Goal: Task Accomplishment & Management: Complete application form

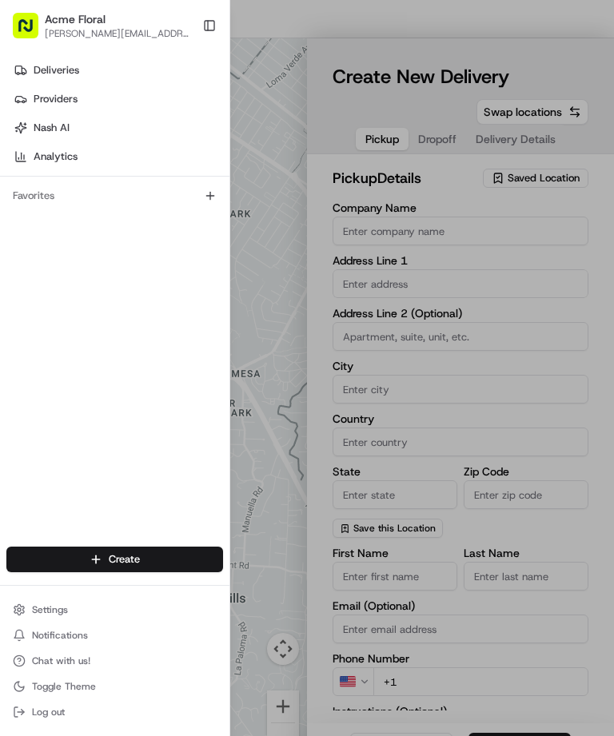
click at [497, 271] on div at bounding box center [307, 368] width 614 height 736
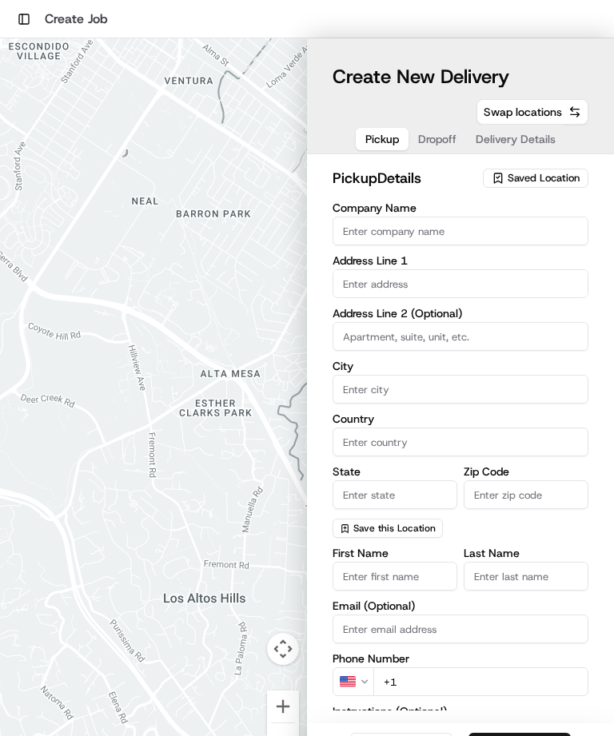
click at [557, 171] on span "Saved Location" at bounding box center [543, 178] width 72 height 14
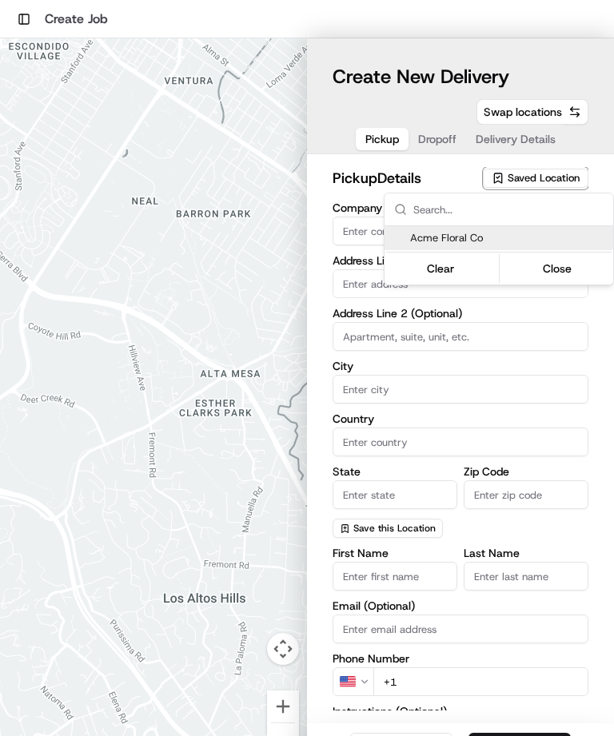
click at [505, 237] on span "Acme Floral Co" at bounding box center [508, 238] width 197 height 14
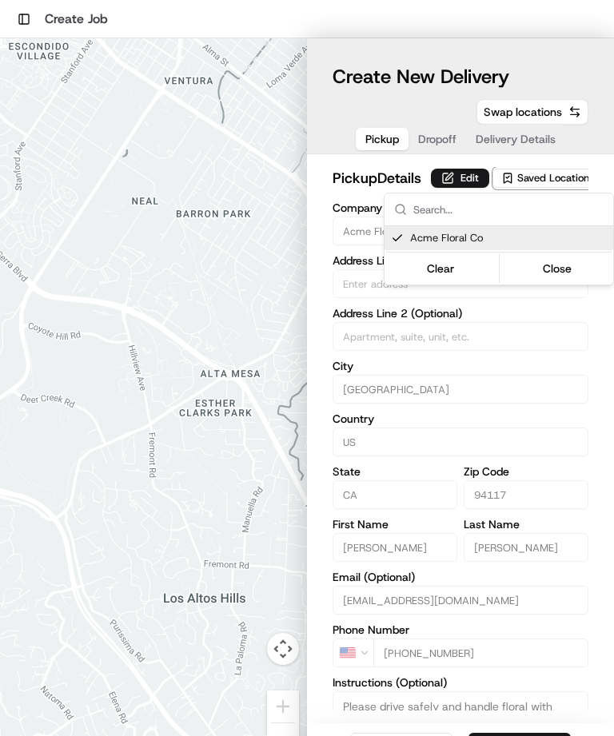
type input "Acme Floral Co"
type input "[GEOGRAPHIC_DATA]"
type input "US"
type input "CA"
type input "94117"
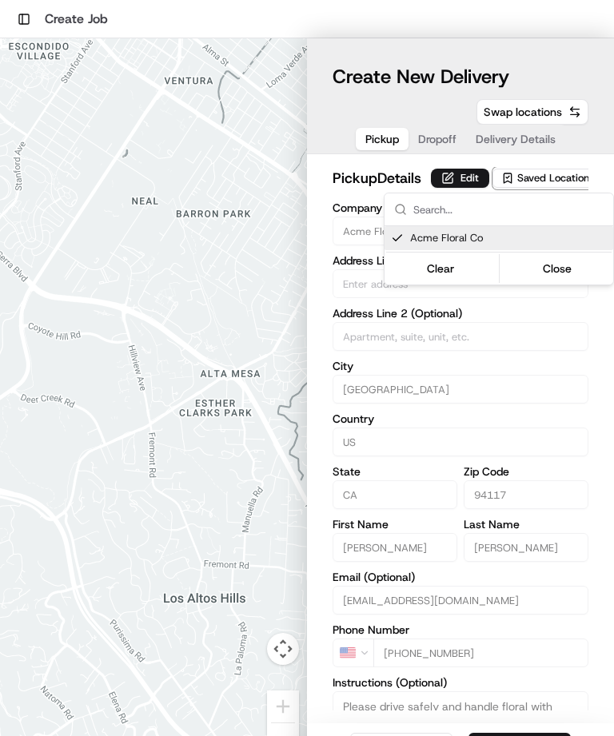
type input "[PERSON_NAME]"
type input "[EMAIL_ADDRESS][DOMAIN_NAME]"
type input "[PHONE_NUMBER]"
type input "[STREET_ADDRESS][PERSON_NAME]"
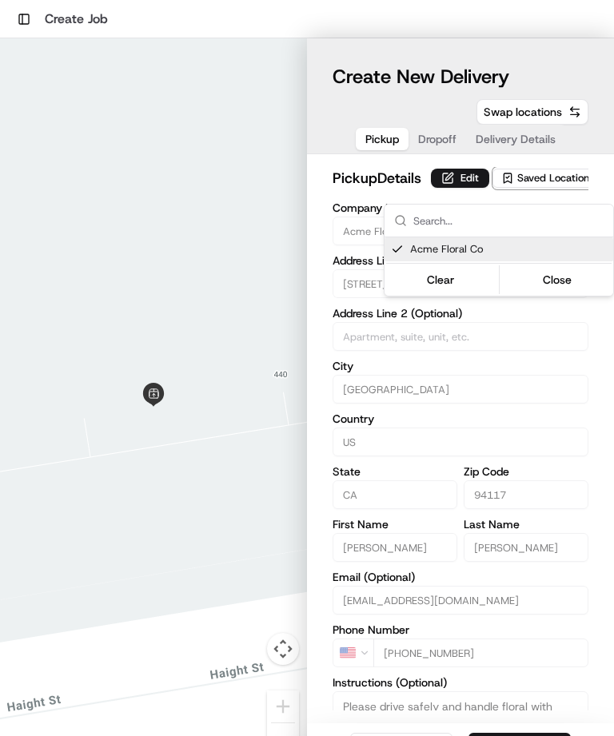
click at [441, 140] on html "Toggle Sidebar Create Job To navigate the map with touch gestures double-tap an…" at bounding box center [307, 368] width 614 height 736
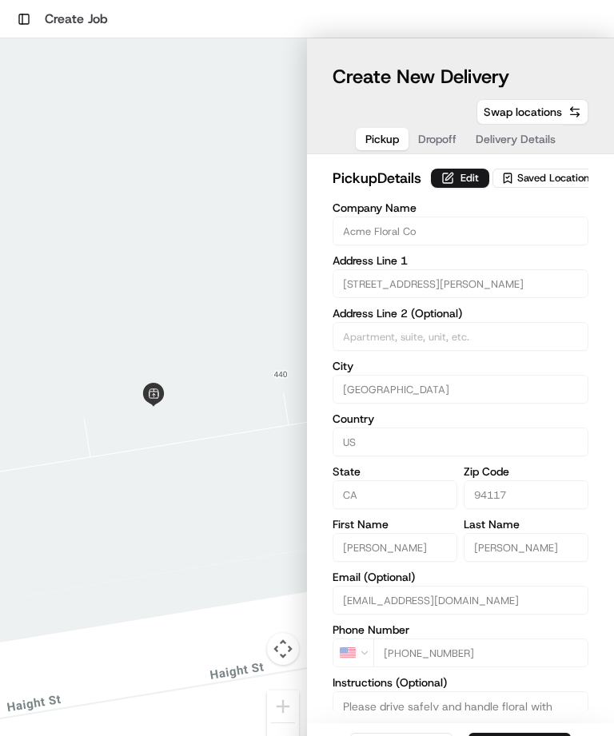
click at [434, 141] on span "Dropoff" at bounding box center [437, 139] width 38 height 16
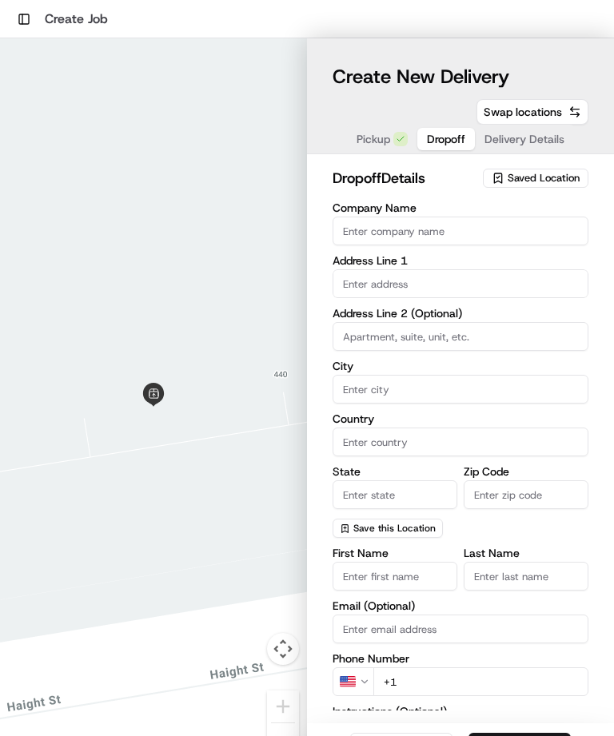
click at [475, 279] on input "text" at bounding box center [460, 283] width 256 height 29
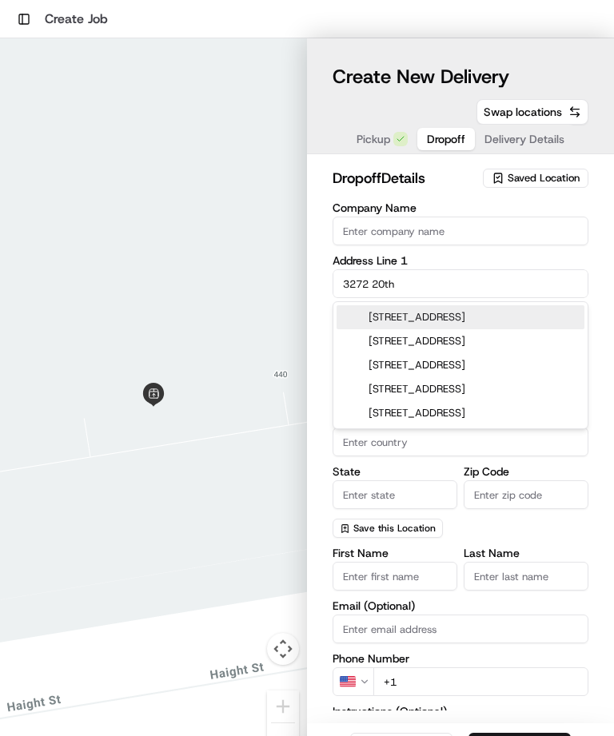
click at [539, 319] on div "[STREET_ADDRESS]" at bounding box center [460, 317] width 248 height 24
type input "[STREET_ADDRESS]"
type input "[GEOGRAPHIC_DATA]"
type input "CA"
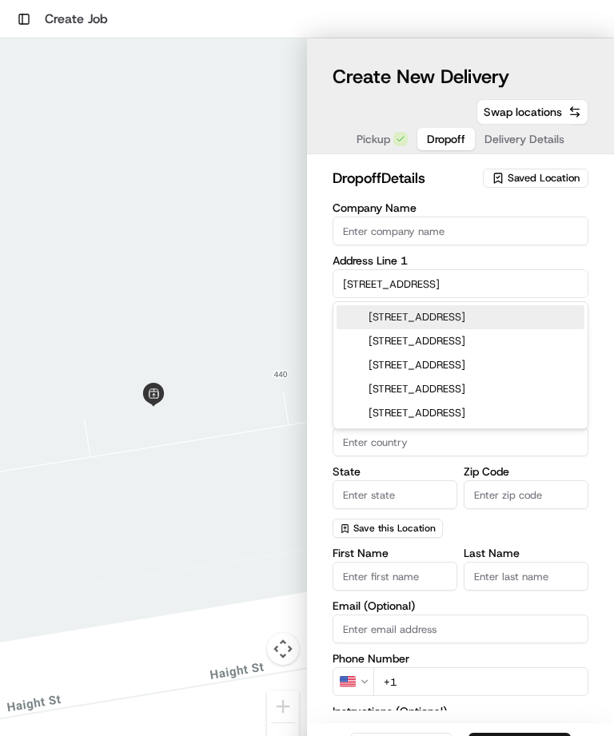
type input "94110"
type input "[STREET_ADDRESS]"
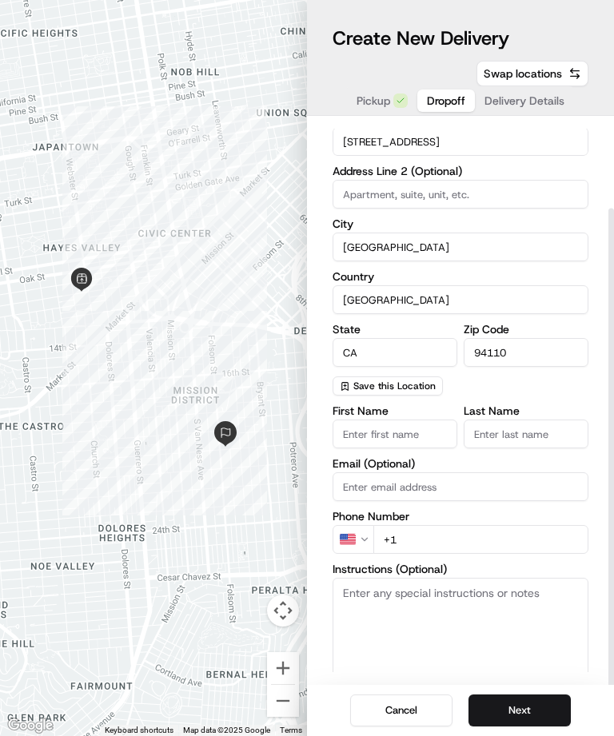
scroll to position [61, 0]
click at [429, 419] on input "First Name" at bounding box center [394, 433] width 125 height 29
type input "[PERSON_NAME]"
click at [545, 511] on div "Phone Number US +1" at bounding box center [460, 532] width 256 height 43
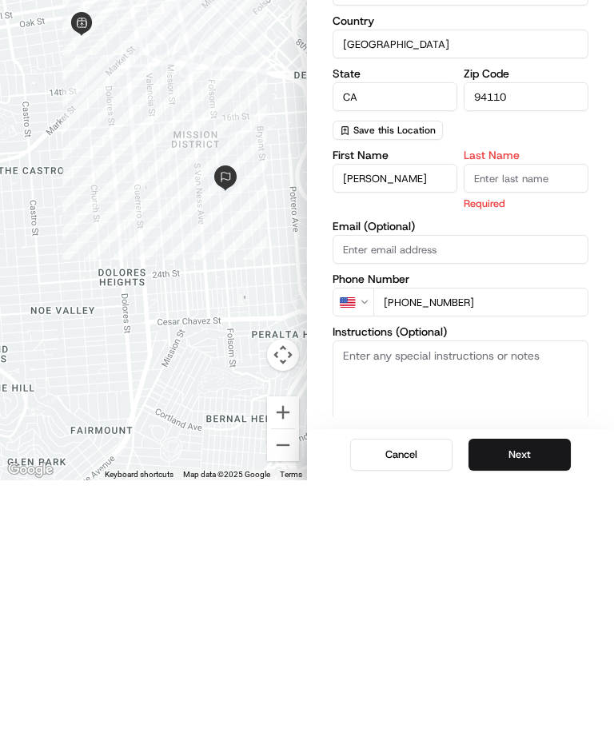
type input "[PHONE_NUMBER]"
click at [477, 596] on textarea "Instructions (Optional)" at bounding box center [460, 656] width 256 height 120
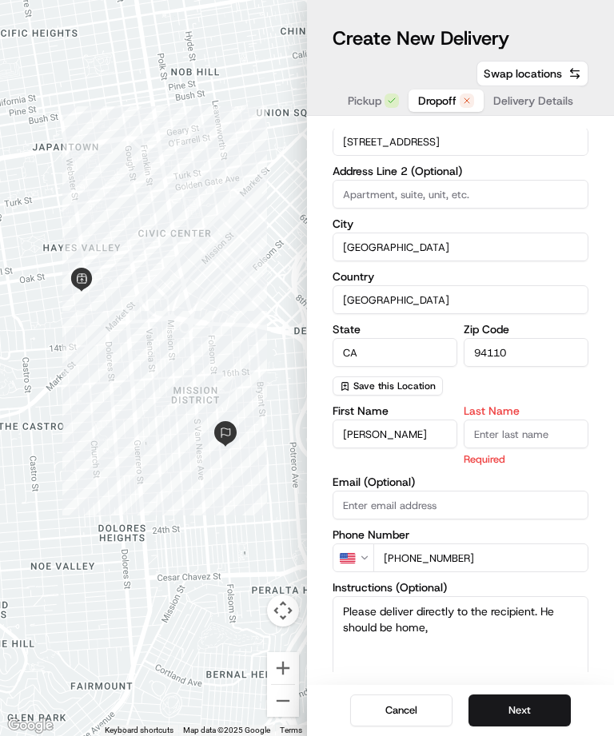
type textarea "Please deliver directly to the recipient. He should be home,"
click at [539, 708] on button "Next" at bounding box center [519, 710] width 102 height 32
click at [544, 419] on input "Last Name" at bounding box center [525, 433] width 125 height 29
type input "-"
click at [553, 338] on input "94110" at bounding box center [525, 352] width 125 height 29
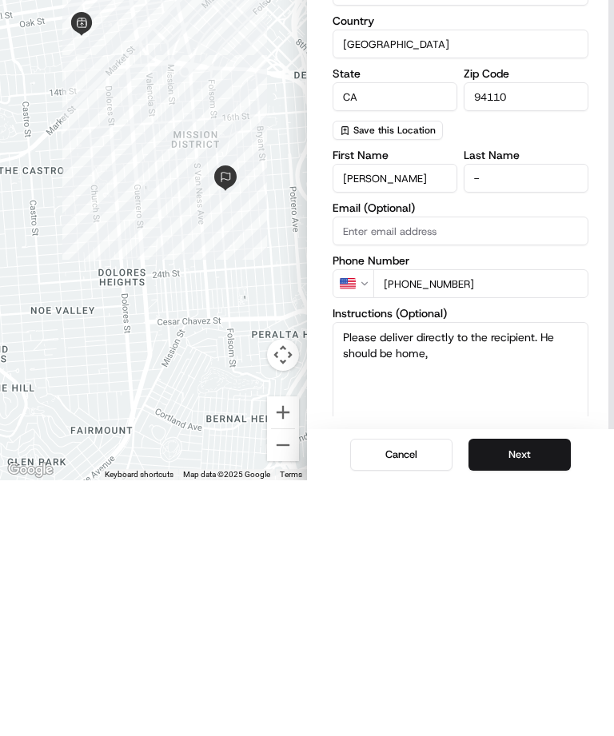
click at [544, 694] on button "Next" at bounding box center [519, 710] width 102 height 32
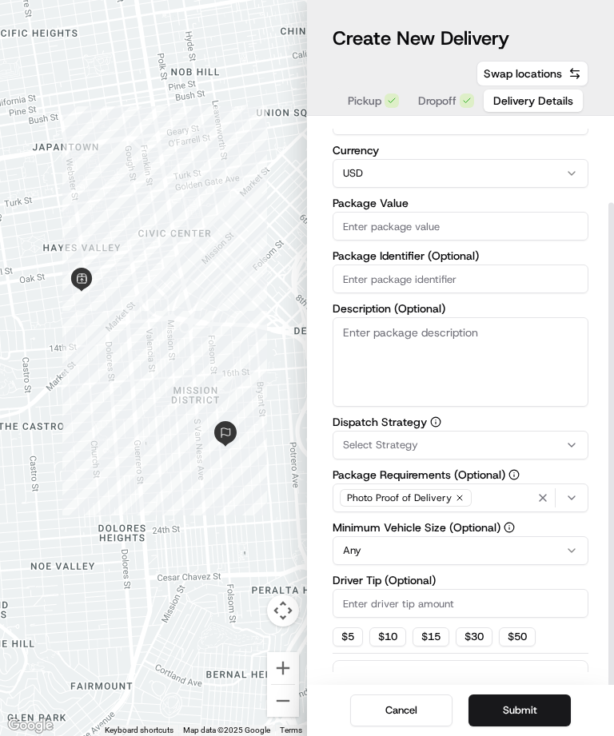
click at [523, 212] on input "Package Value" at bounding box center [460, 226] width 256 height 29
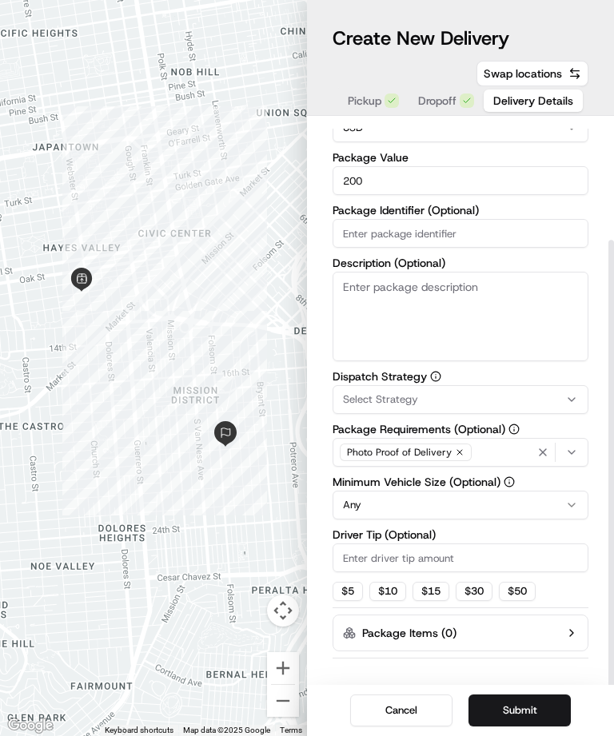
scroll to position [149, 0]
type input "200"
click at [490, 393] on div "Select Strategy" at bounding box center [460, 400] width 248 height 14
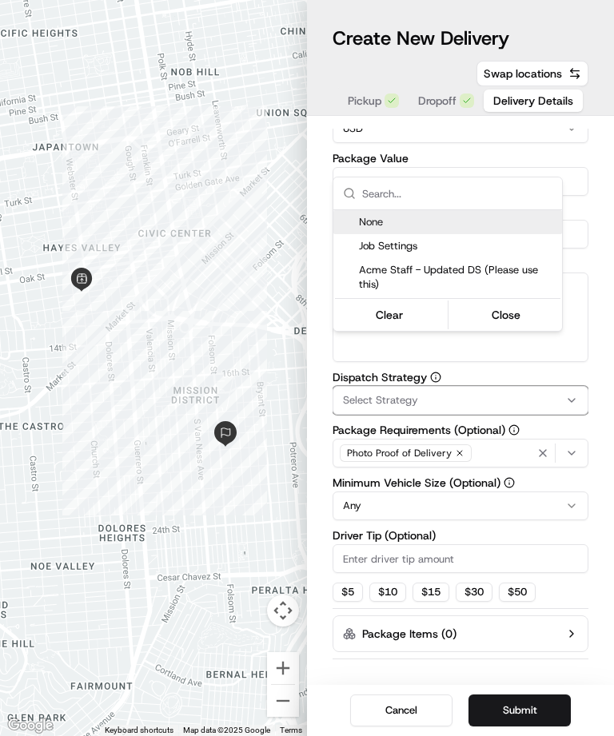
click at [547, 348] on html "Toggle Sidebar Create Job To navigate the map with touch gestures double-tap an…" at bounding box center [307, 368] width 614 height 736
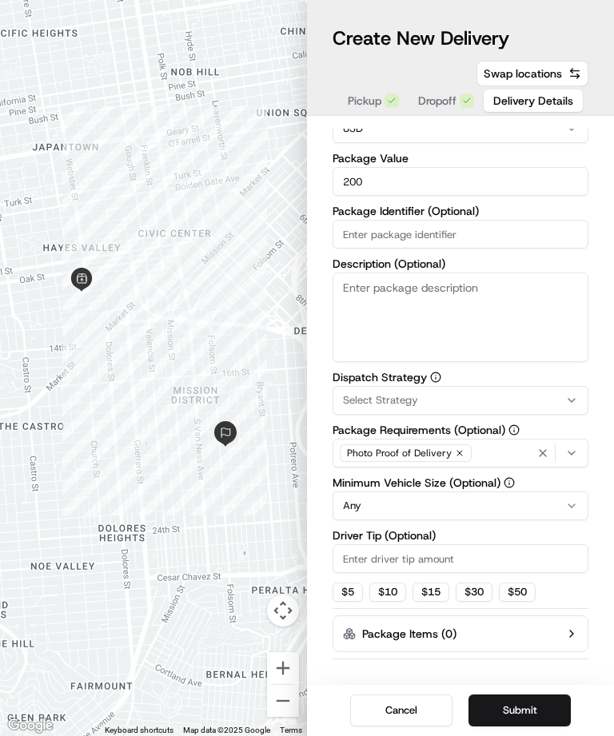
click at [536, 393] on div "Select Strategy" at bounding box center [460, 400] width 248 height 14
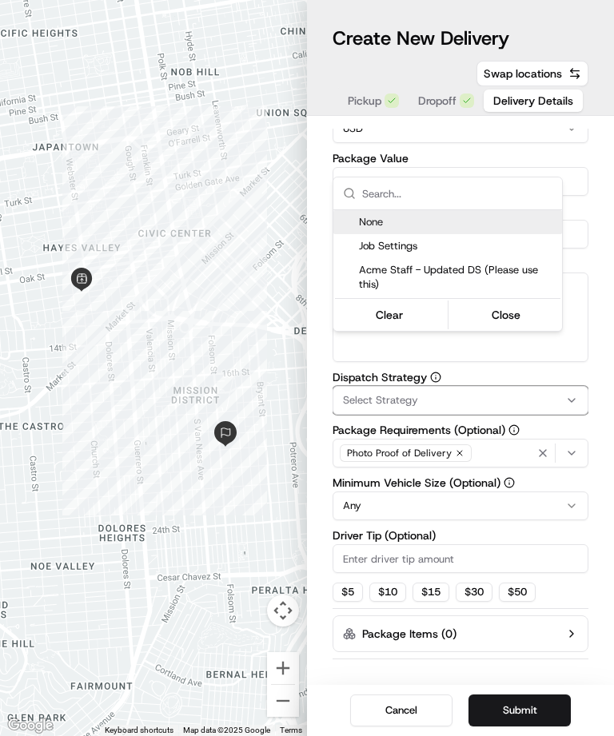
click at [518, 271] on span "Acme Staff - Updated DS (Please use this)" at bounding box center [457, 277] width 197 height 29
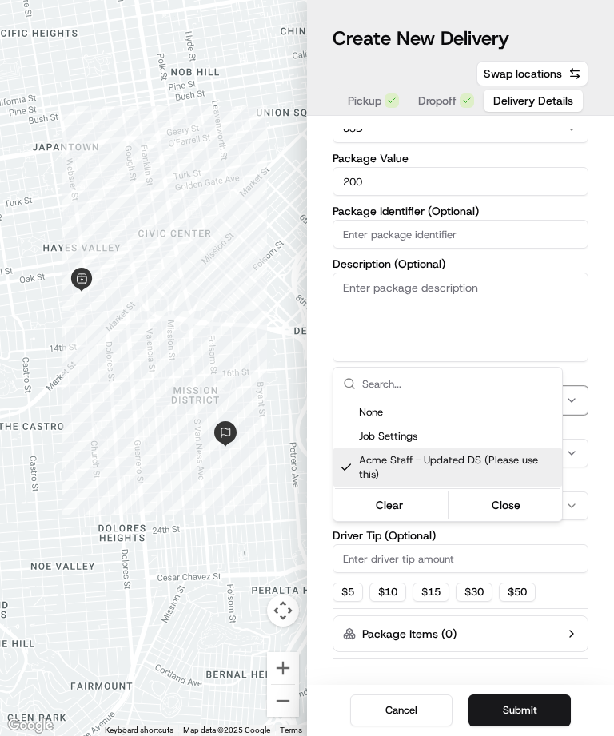
click at [355, 539] on html "Toggle Sidebar Create Job To navigate the map with touch gestures double-tap an…" at bounding box center [307, 368] width 614 height 736
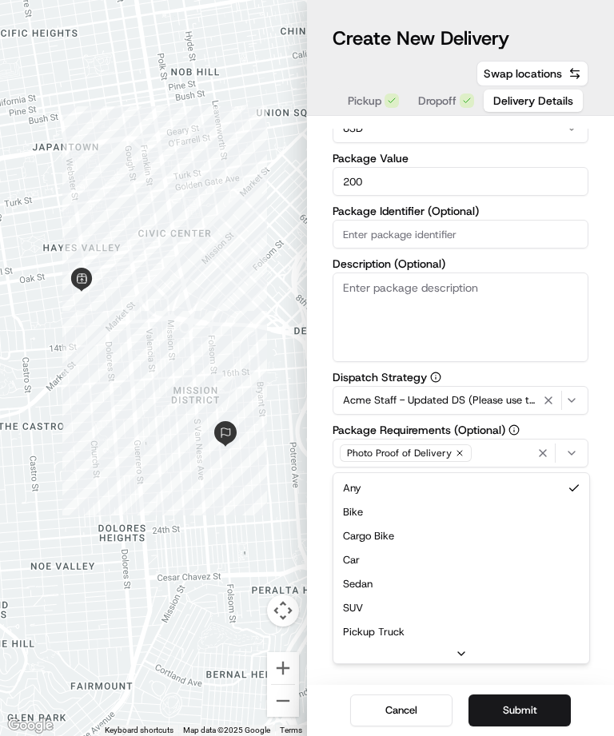
click at [499, 455] on html "Toggle Sidebar Create Job To navigate the map with touch gestures double-tap an…" at bounding box center [307, 368] width 614 height 736
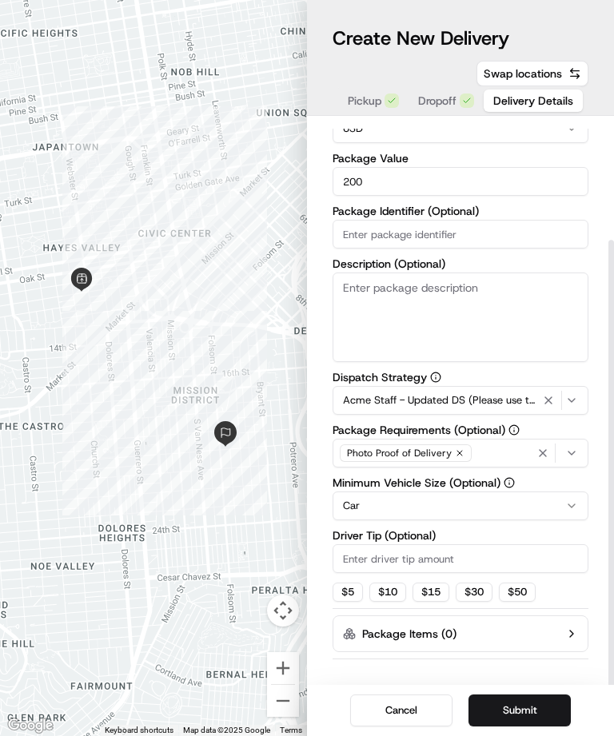
click at [551, 699] on button "Submit" at bounding box center [519, 710] width 102 height 32
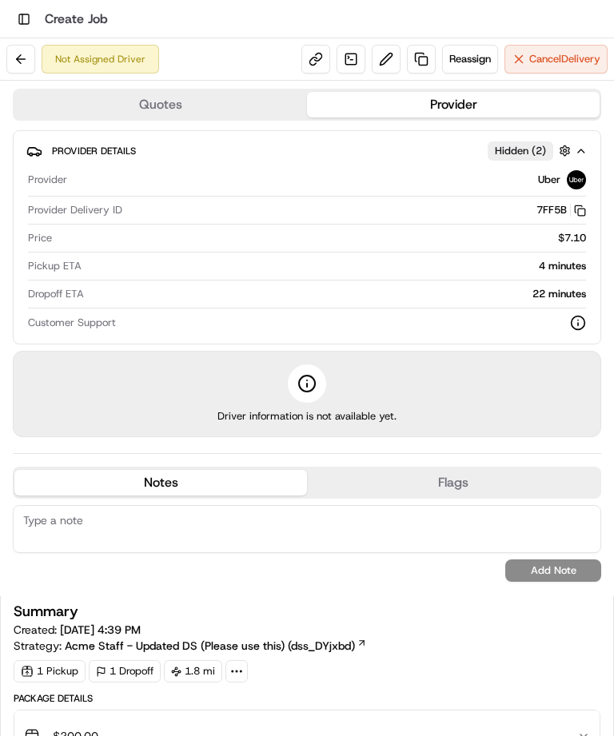
click at [32, 61] on button at bounding box center [20, 59] width 29 height 29
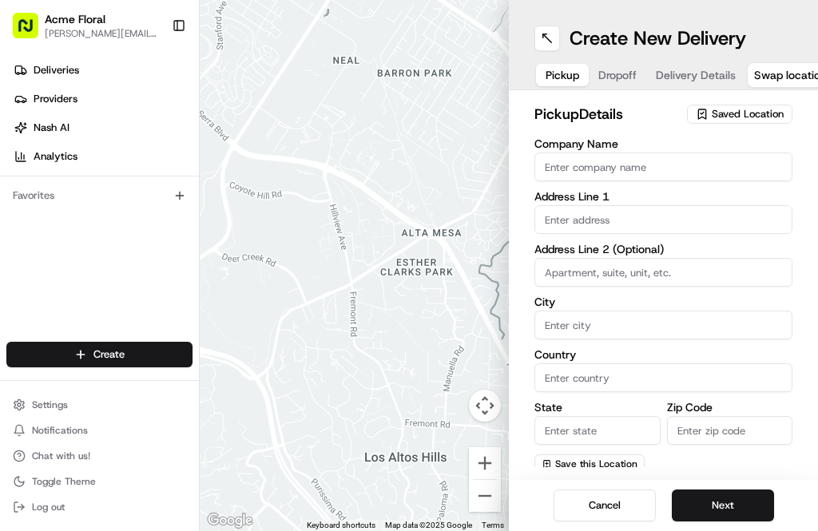
click at [113, 73] on link "Deliveries" at bounding box center [102, 71] width 193 height 26
